Goal: Information Seeking & Learning: Learn about a topic

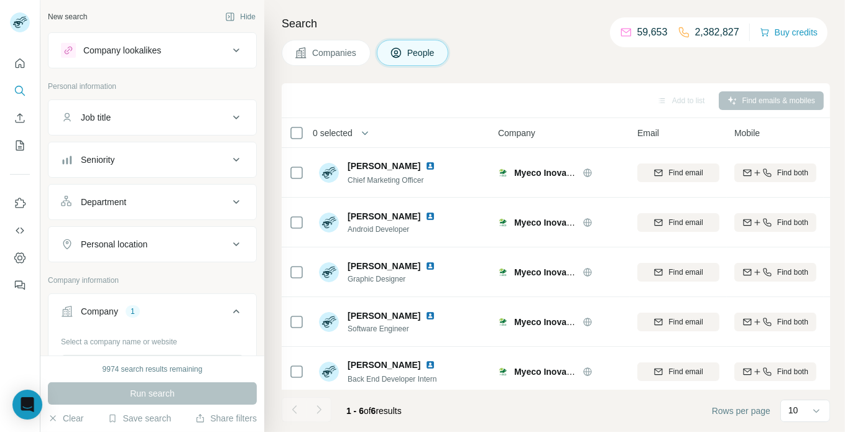
scroll to position [117, 0]
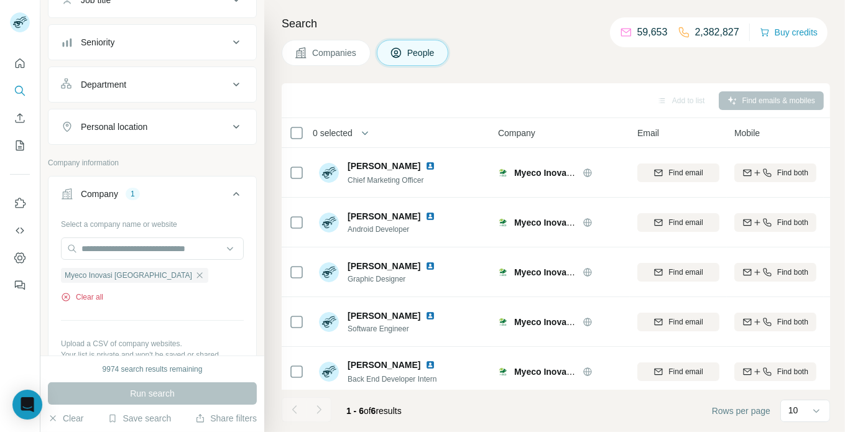
click at [94, 292] on button "Clear all" at bounding box center [82, 297] width 42 height 11
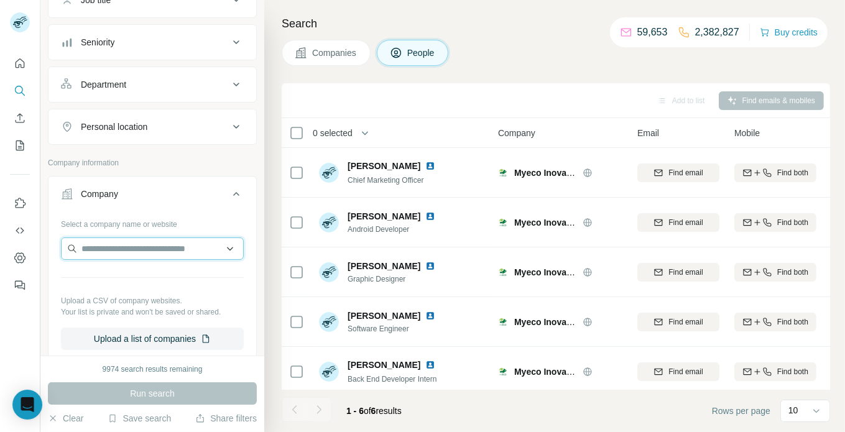
click at [150, 251] on input "text" at bounding box center [152, 248] width 183 height 22
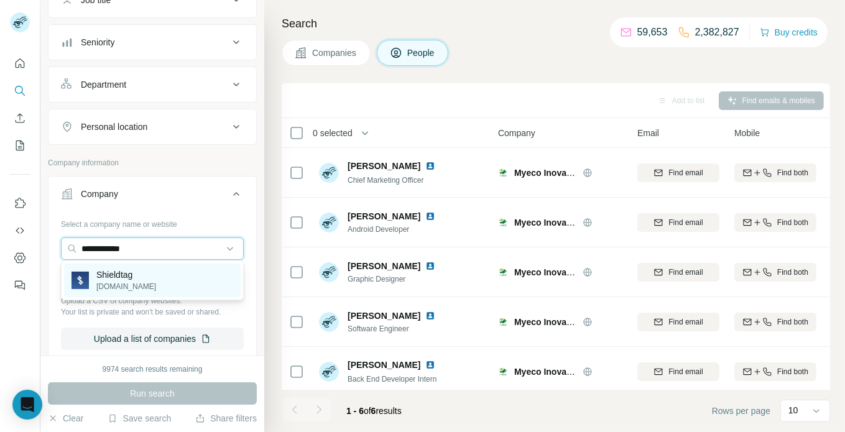
type input "**********"
click at [154, 277] on div "Shieldtag [DOMAIN_NAME]" at bounding box center [152, 281] width 177 height 34
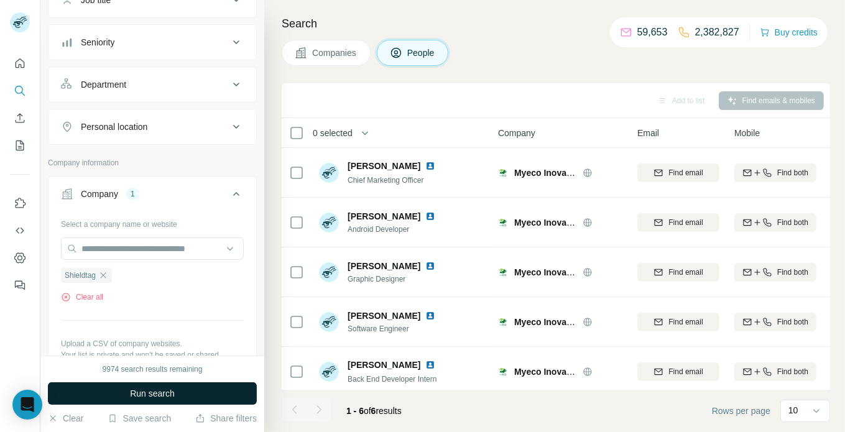
click at [165, 392] on span "Run search" at bounding box center [152, 393] width 45 height 12
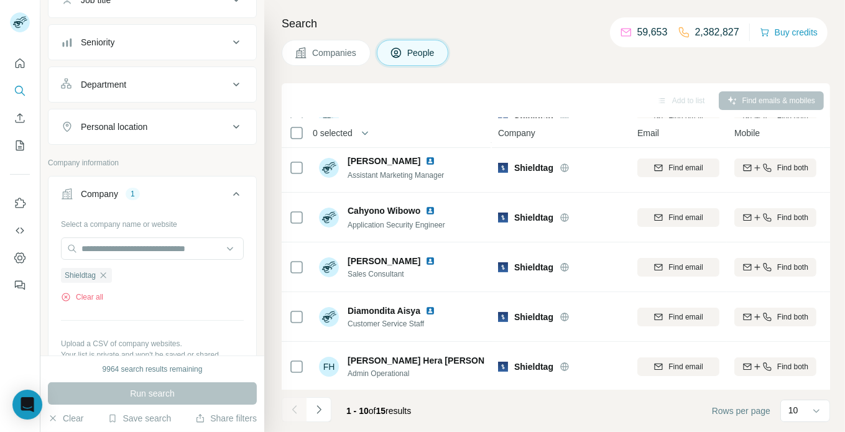
scroll to position [255, 0]
click at [316, 408] on icon "Navigate to next page" at bounding box center [319, 409] width 12 height 12
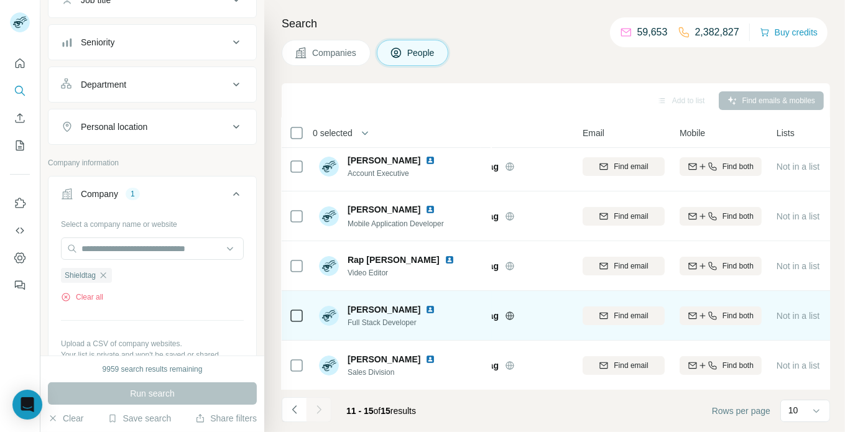
scroll to position [6, 56]
click at [717, 316] on div "Find both" at bounding box center [719, 315] width 82 height 11
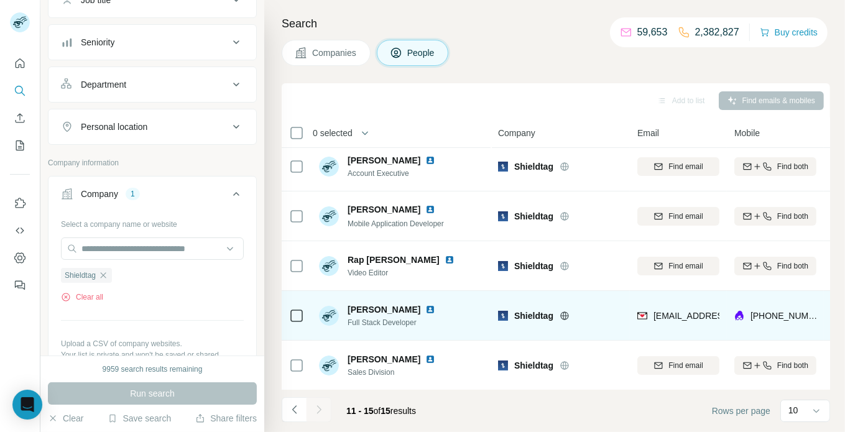
click at [76, 303] on div "Select a company name or website Shieldtag Clear all Upload a CSV of company we…" at bounding box center [152, 303] width 183 height 179
click at [92, 294] on button "Clear all" at bounding box center [82, 297] width 42 height 11
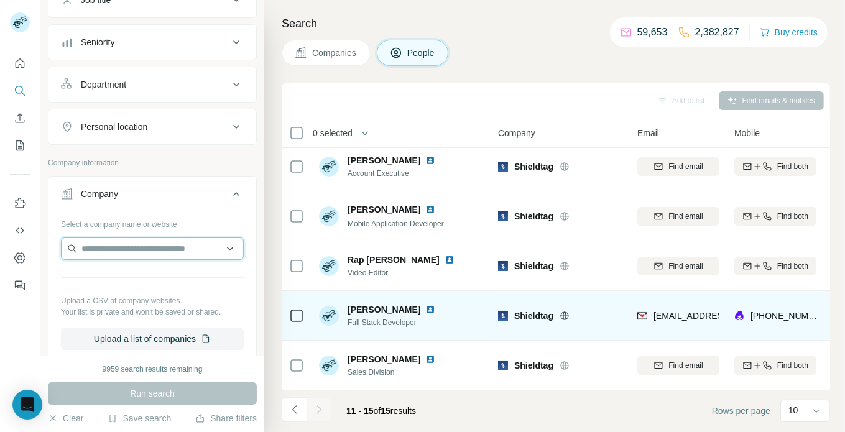
click at [144, 240] on input "text" at bounding box center [152, 248] width 183 height 22
paste input "**********"
type input "**********"
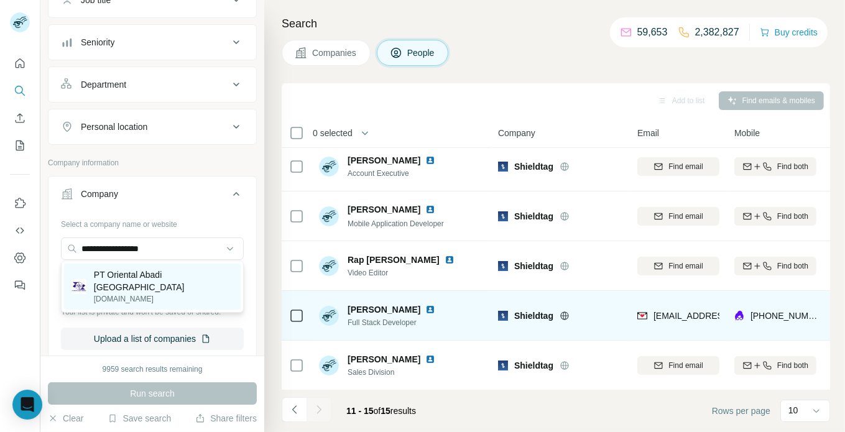
click at [165, 277] on p "PT Oriental Abadi [GEOGRAPHIC_DATA]" at bounding box center [163, 281] width 139 height 25
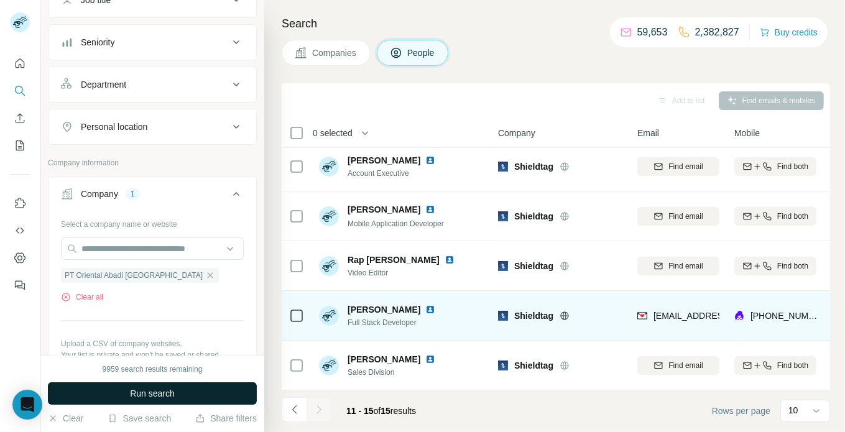
click at [196, 394] on button "Run search" at bounding box center [152, 393] width 209 height 22
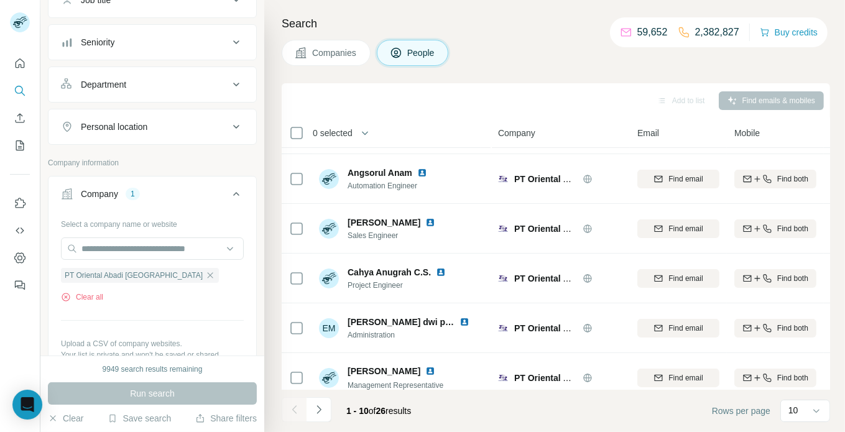
scroll to position [255, 0]
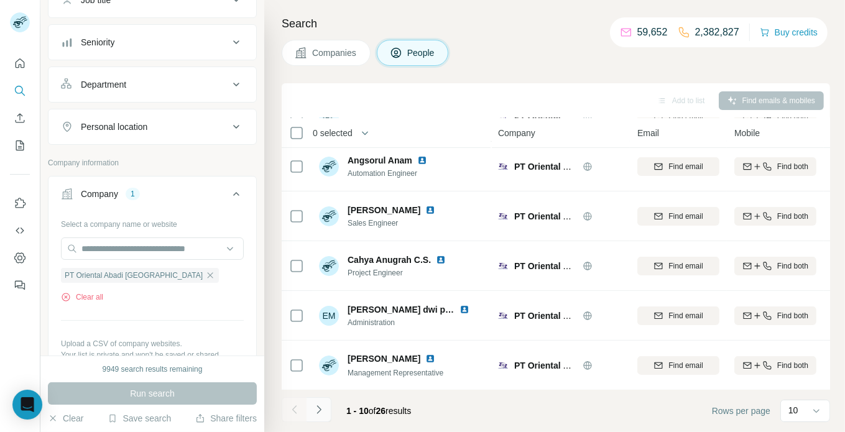
click at [313, 413] on icon "Navigate to next page" at bounding box center [319, 409] width 12 height 12
click at [321, 416] on button "Navigate to next page" at bounding box center [318, 409] width 25 height 25
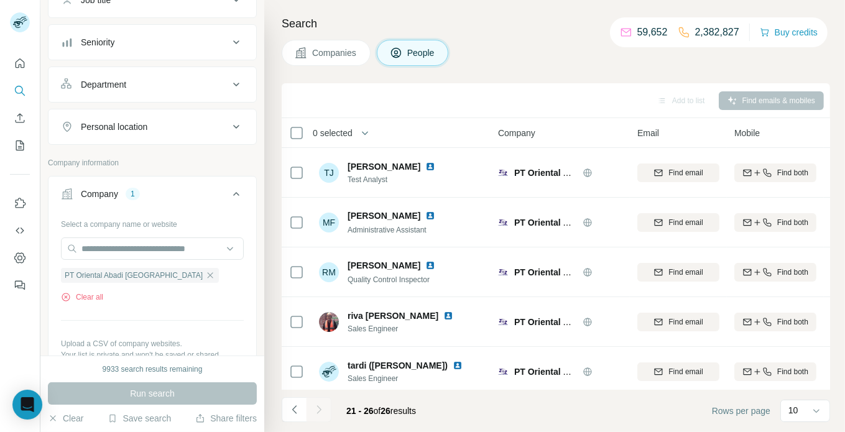
scroll to position [56, 0]
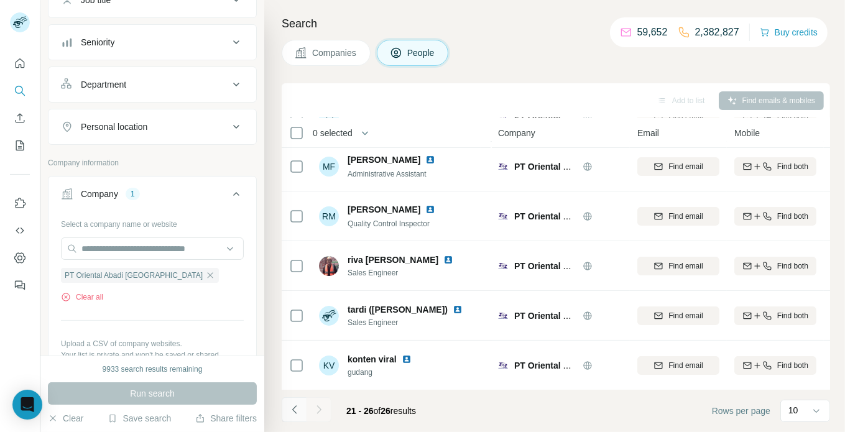
click at [296, 410] on icon "Navigate to previous page" at bounding box center [294, 409] width 12 height 12
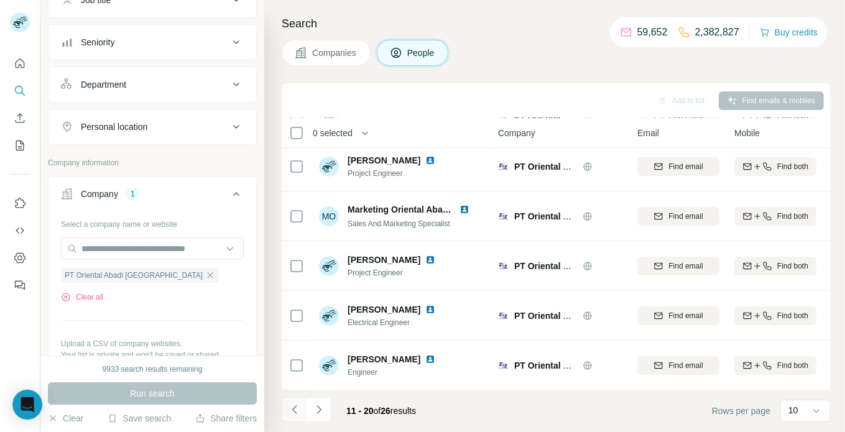
click at [296, 410] on icon "Navigate to previous page" at bounding box center [294, 409] width 12 height 12
